Goal: Task Accomplishment & Management: Manage account settings

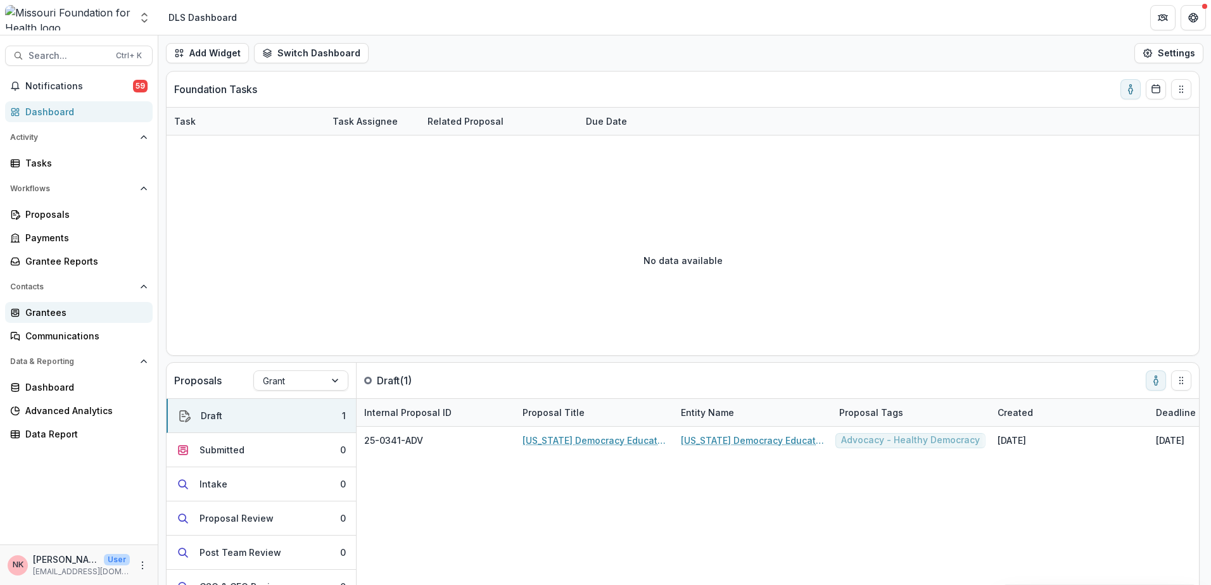
click at [50, 312] on div "Grantees" at bounding box center [83, 312] width 117 height 13
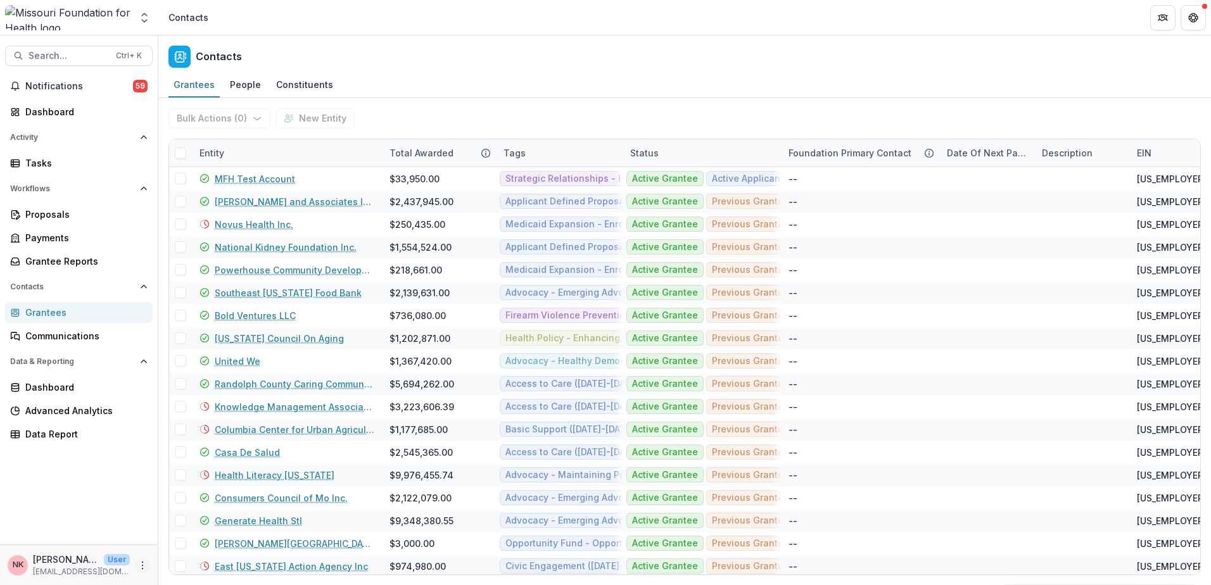
click at [142, 568] on icon "More" at bounding box center [142, 565] width 10 height 10
click at [196, 539] on link "User Settings" at bounding box center [225, 538] width 135 height 21
select select "****"
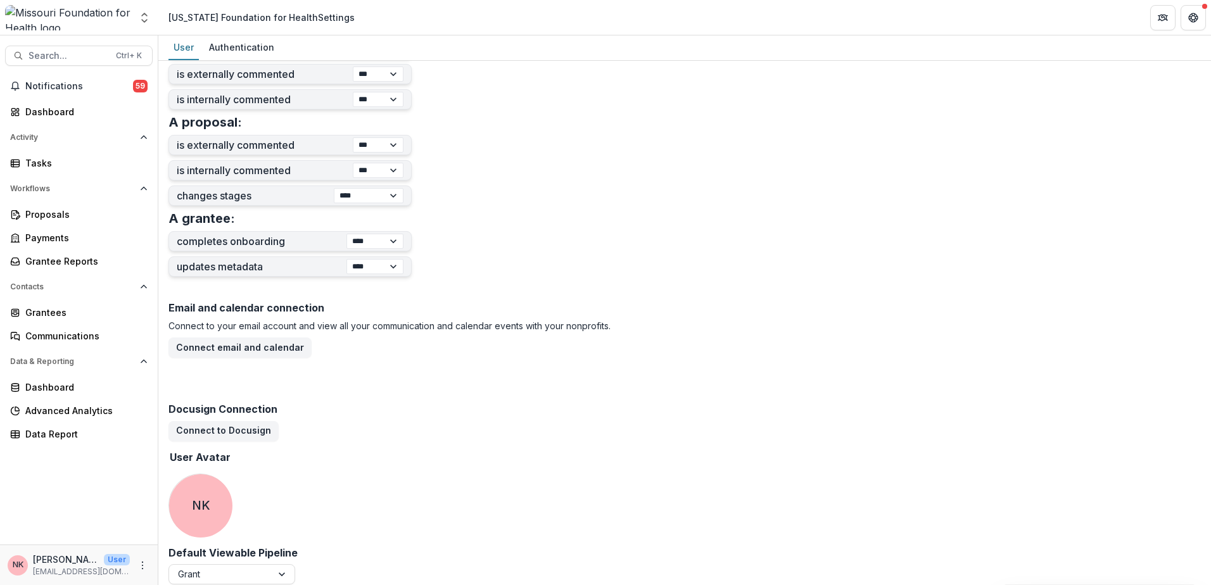
scroll to position [457, 0]
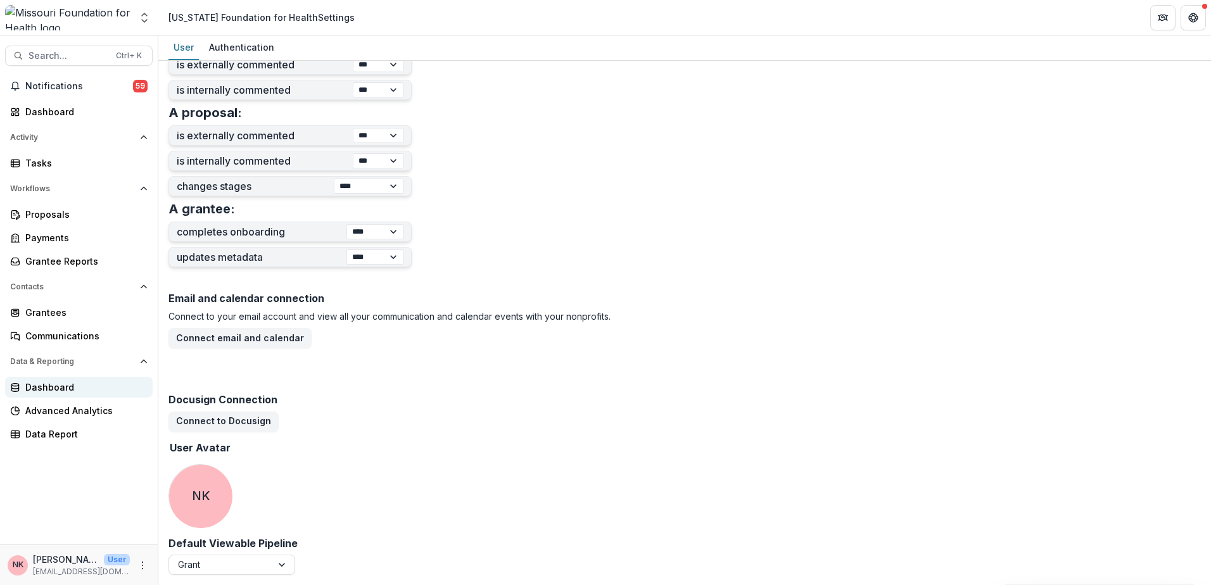
click at [51, 386] on div "Dashboard" at bounding box center [83, 387] width 117 height 13
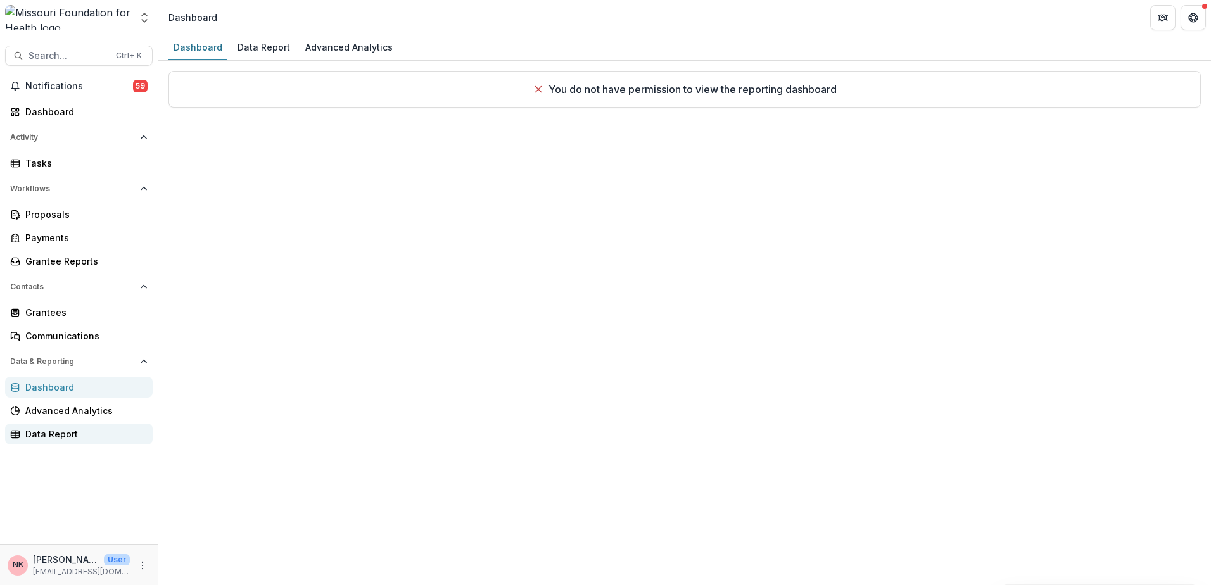
click at [46, 432] on div "Data Report" at bounding box center [83, 433] width 117 height 13
